Goal: Information Seeking & Learning: Learn about a topic

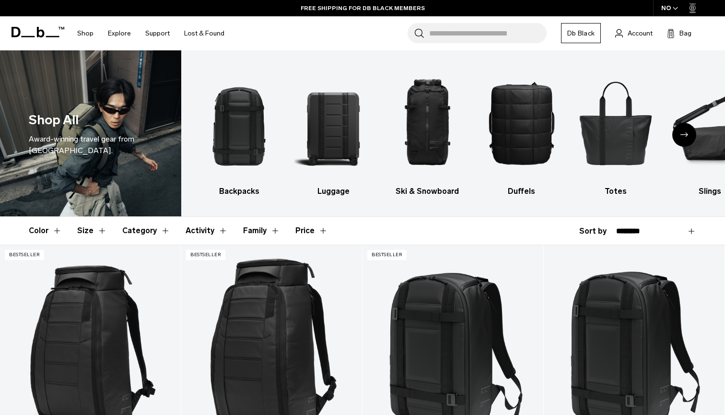
click at [266, 43] on div "Search for Bags, Luggage... Search Close Trending Products All Products Hugger …" at bounding box center [475, 33] width 486 height 34
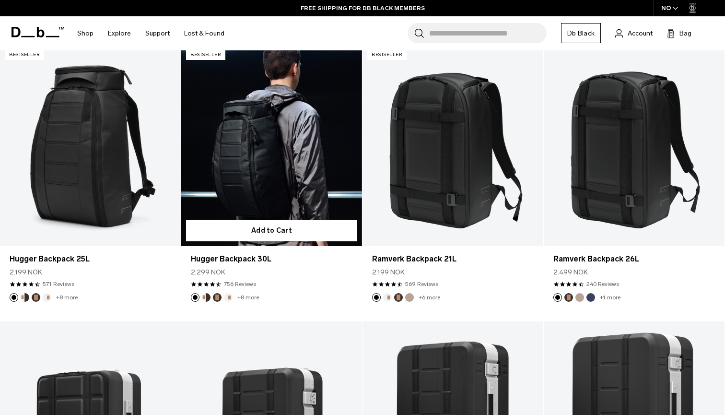
scroll to position [201, 0]
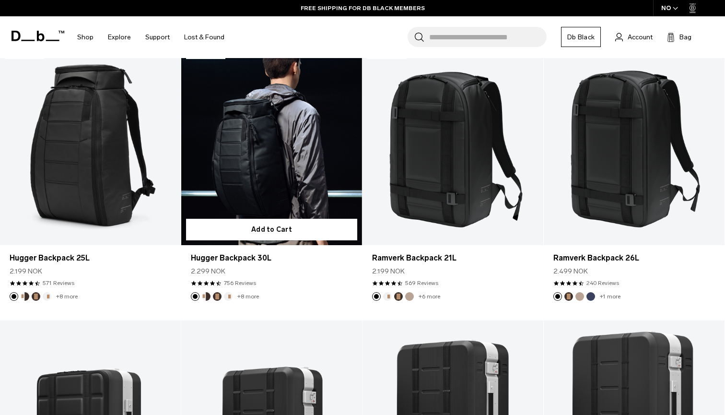
click at [281, 158] on link "Hugger Backpack 30L" at bounding box center [271, 144] width 181 height 201
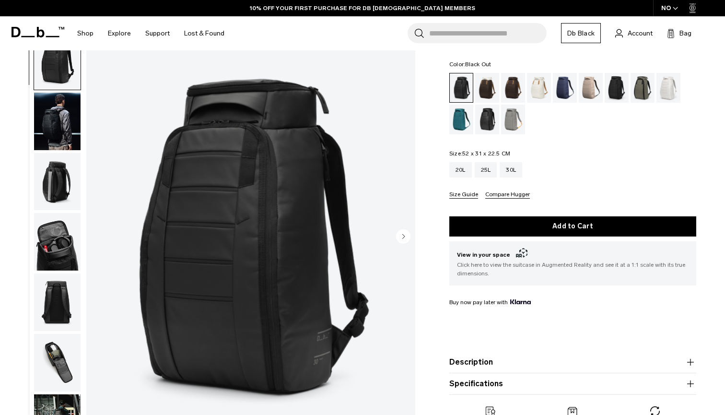
scroll to position [46, 0]
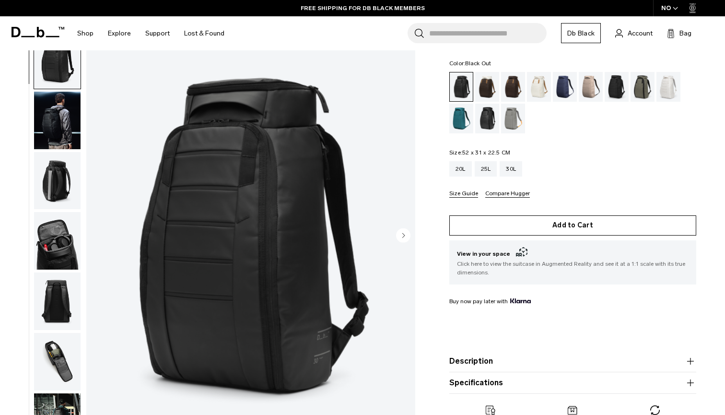
click at [592, 226] on button "Add to Cart" at bounding box center [572, 225] width 247 height 20
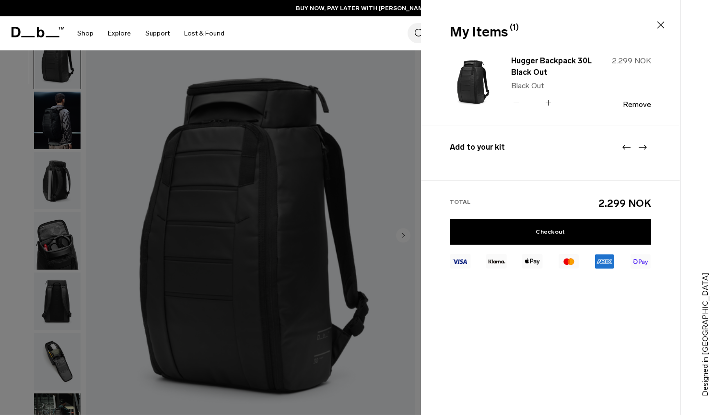
click at [663, 20] on icon at bounding box center [661, 25] width 12 height 12
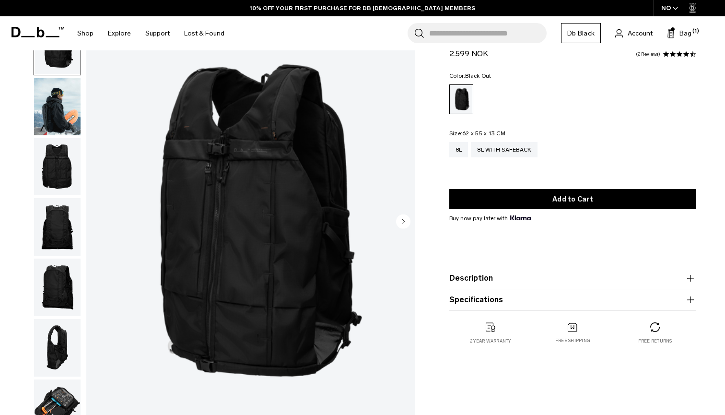
scroll to position [55, 0]
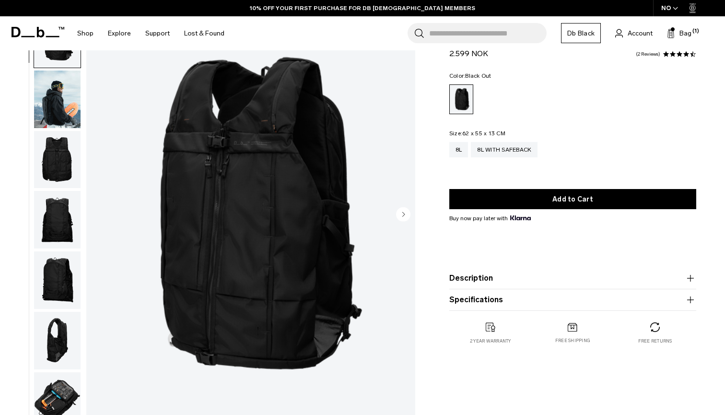
click at [52, 157] on img "button" at bounding box center [57, 160] width 46 height 58
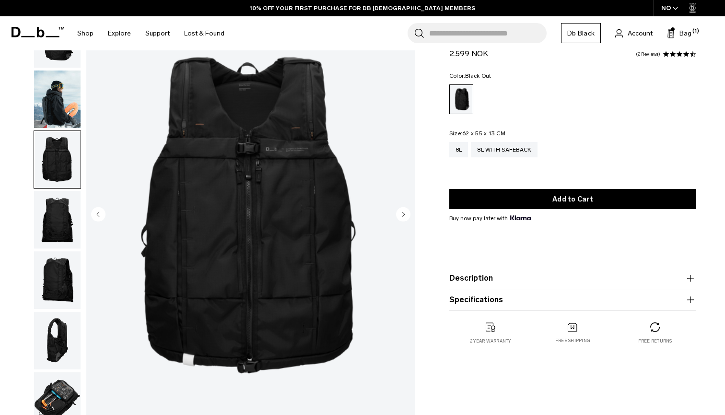
scroll to position [121, 0]
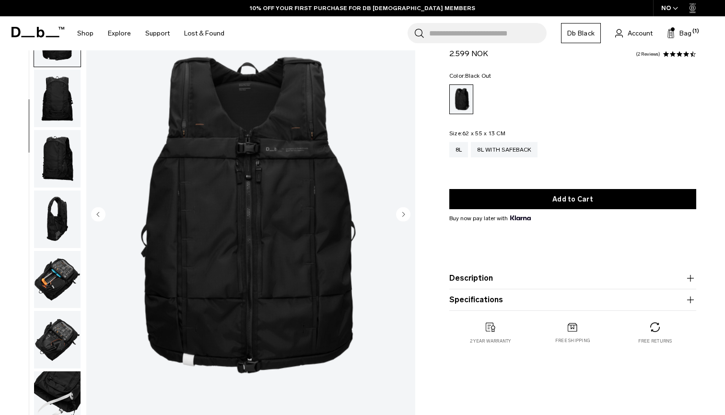
click at [57, 204] on img "button" at bounding box center [57, 219] width 46 height 58
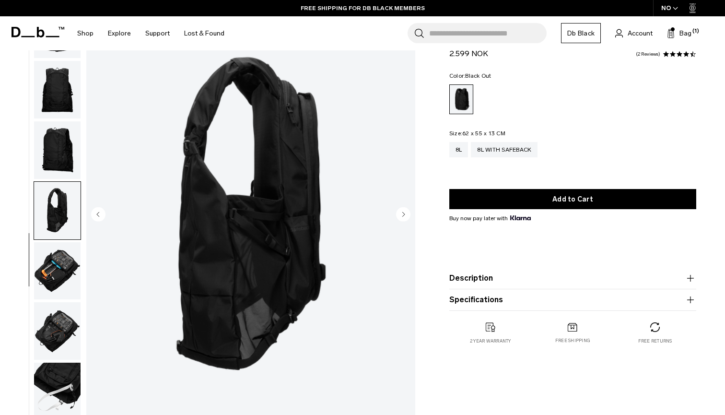
click at [63, 248] on img "button" at bounding box center [57, 271] width 46 height 58
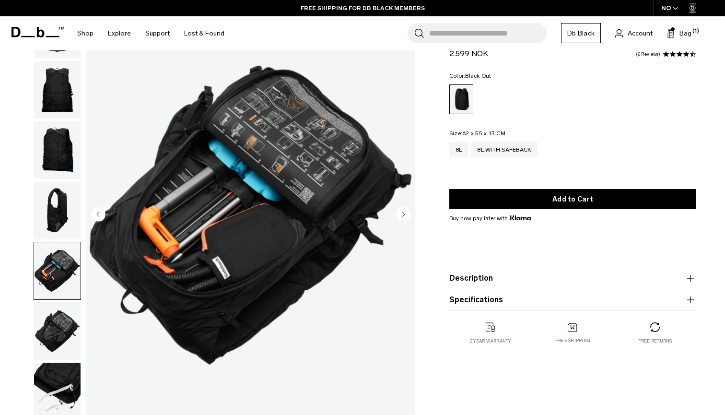
click at [58, 317] on img "button" at bounding box center [57, 331] width 46 height 58
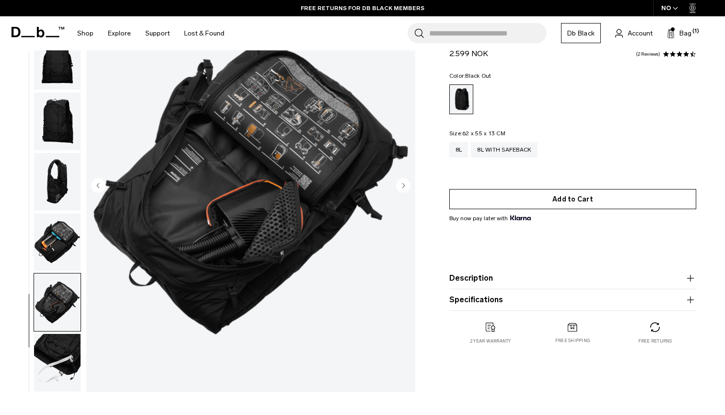
scroll to position [84, 0]
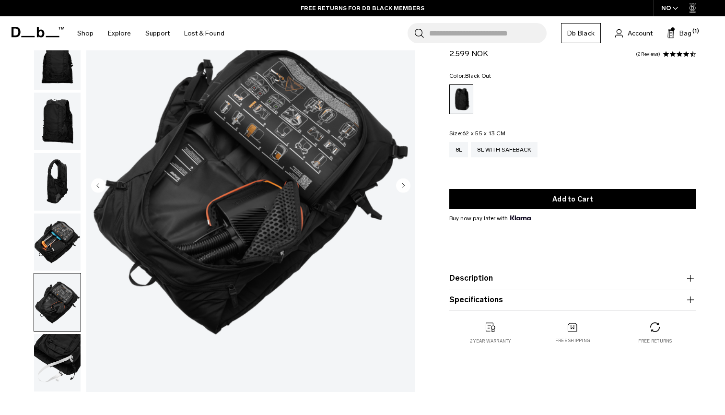
click at [513, 278] on button "Description" at bounding box center [572, 278] width 247 height 12
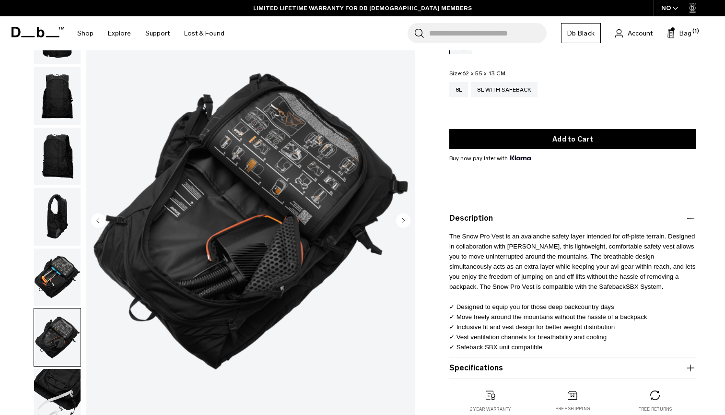
scroll to position [95, 0]
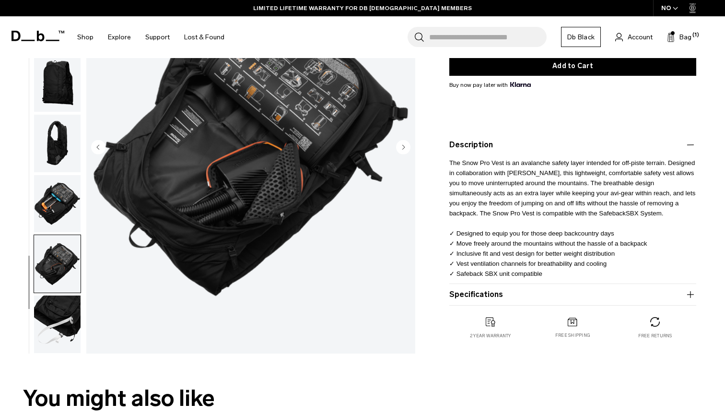
click at [568, 298] on button "Specifications" at bounding box center [572, 295] width 247 height 12
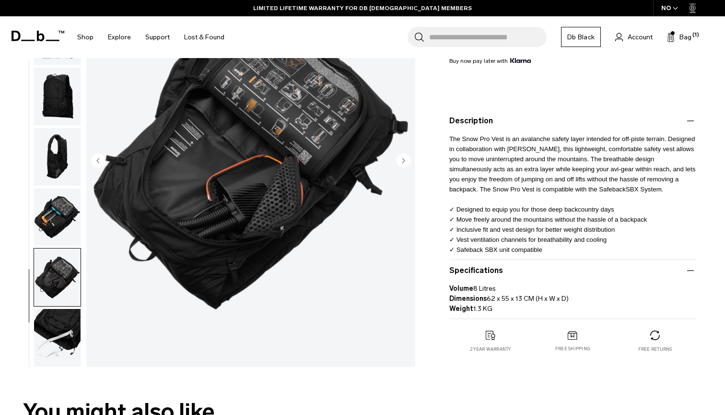
scroll to position [191, 0]
click at [51, 314] on img "button" at bounding box center [57, 338] width 46 height 58
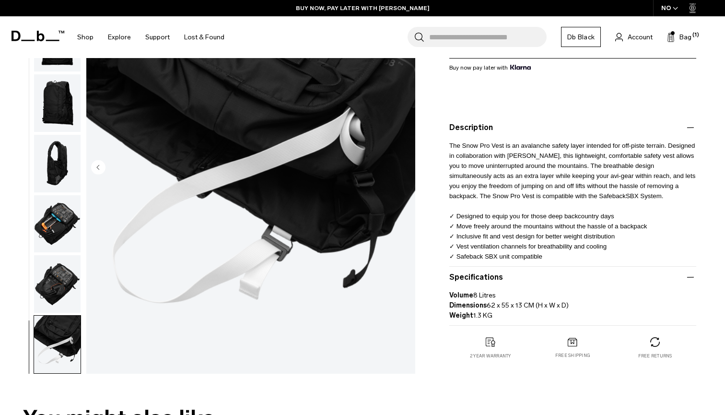
scroll to position [186, 0]
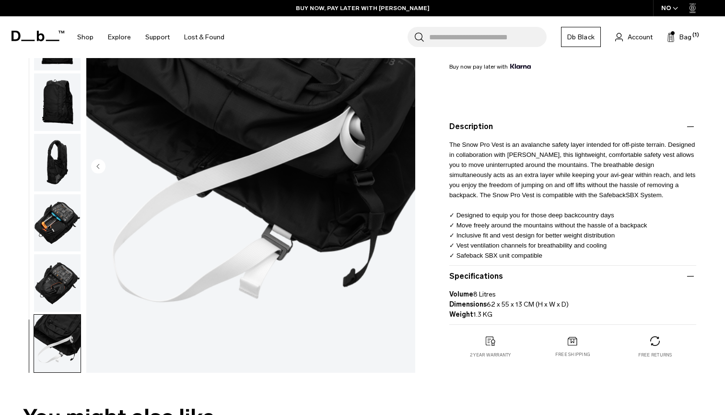
click at [97, 166] on icon "Previous slide" at bounding box center [98, 166] width 2 height 4
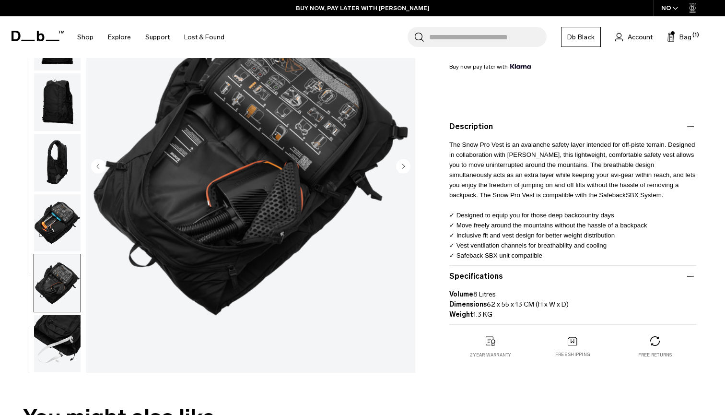
click at [97, 166] on icon "Previous slide" at bounding box center [98, 166] width 2 height 4
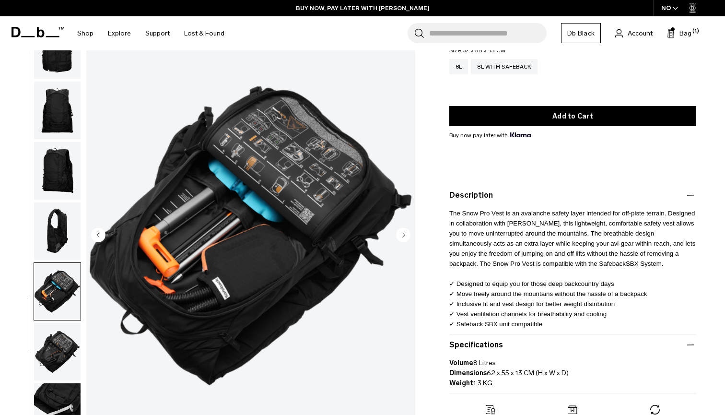
scroll to position [62, 0]
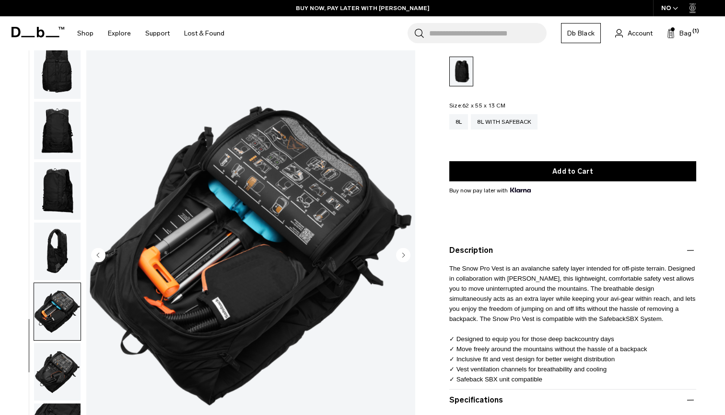
click at [64, 241] on img "button" at bounding box center [57, 251] width 46 height 58
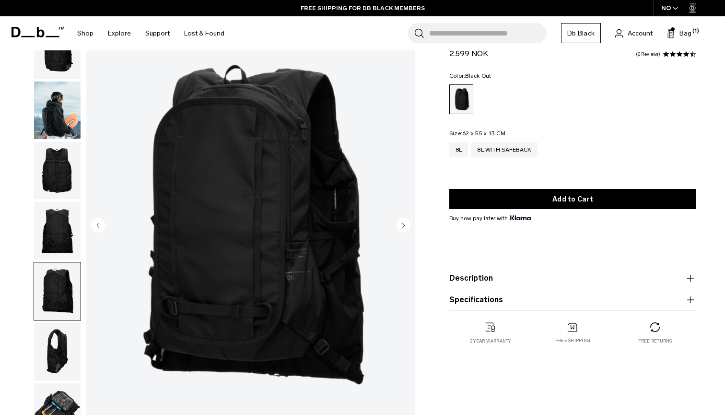
scroll to position [134, 0]
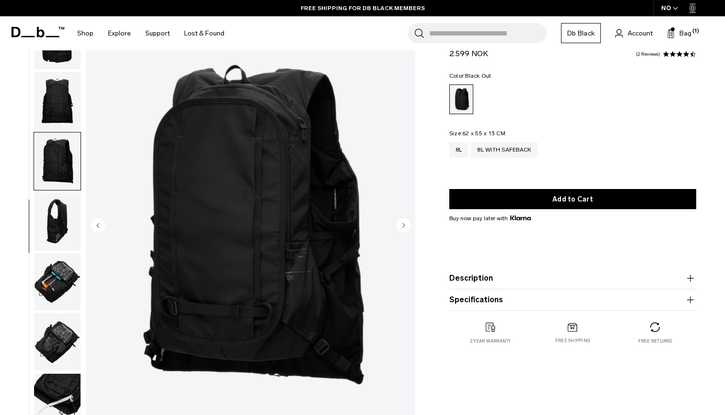
click at [486, 279] on button "Description" at bounding box center [572, 278] width 247 height 12
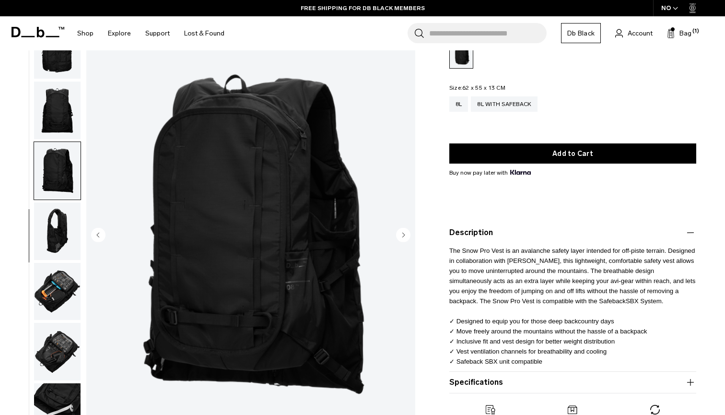
scroll to position [0, 0]
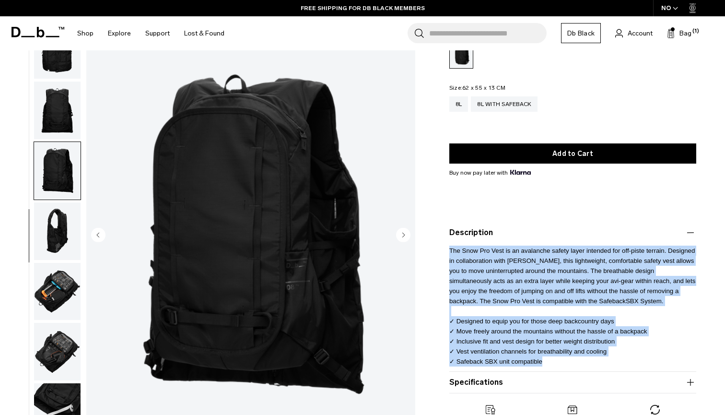
drag, startPoint x: 603, startPoint y: 364, endPoint x: 443, endPoint y: 251, distance: 196.0
click at [443, 251] on div "Snow Pro Vest 8L 2.599 NOK 4.5 star rating 2 Reviews Color: Black Out Out of st…" at bounding box center [572, 215] width 304 height 461
copy span "The Snow Pro Vest is an avalanche safety layer intended for off-piste terrain. …"
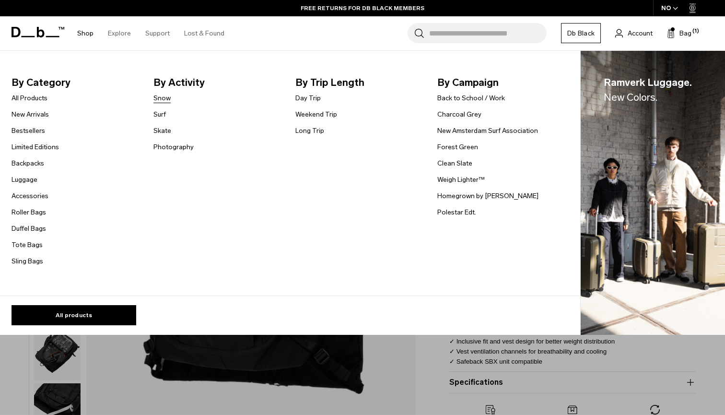
click at [166, 98] on link "Snow" at bounding box center [161, 98] width 17 height 10
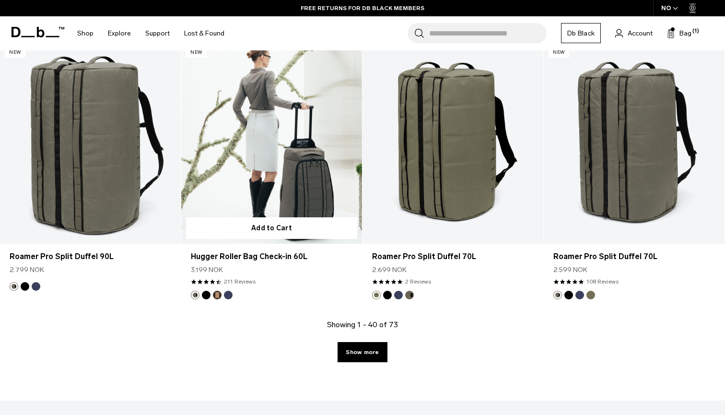
scroll to position [2854, 0]
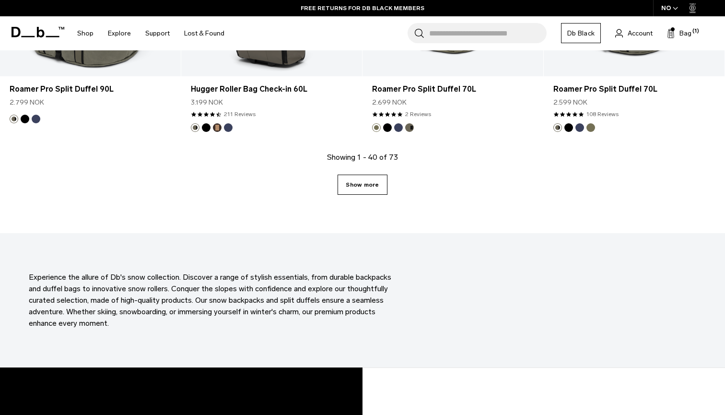
click at [374, 194] on link "Show more" at bounding box center [361, 184] width 49 height 20
